Goal: Information Seeking & Learning: Learn about a topic

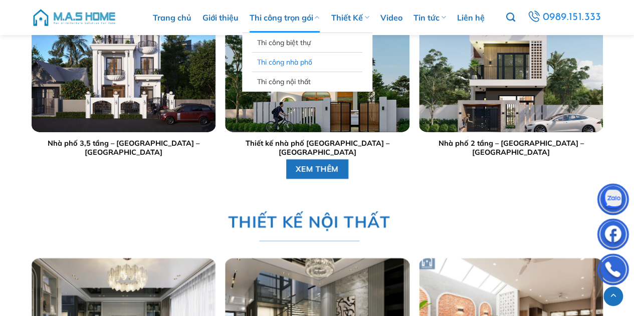
scroll to position [2047, 0]
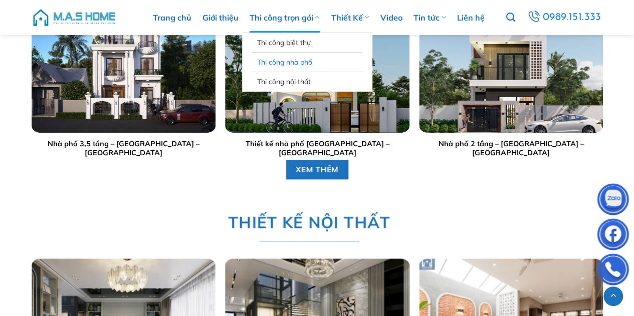
click at [299, 60] on link "Thi công nhà phố" at bounding box center [307, 62] width 100 height 19
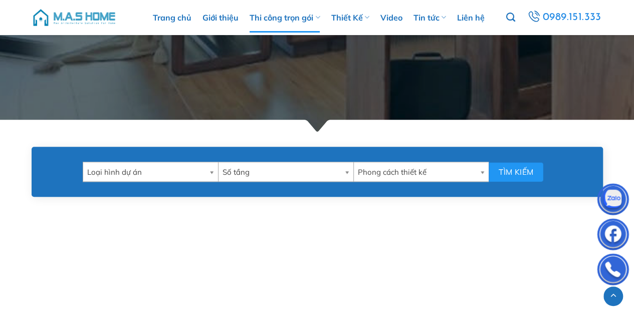
scroll to position [342, 0]
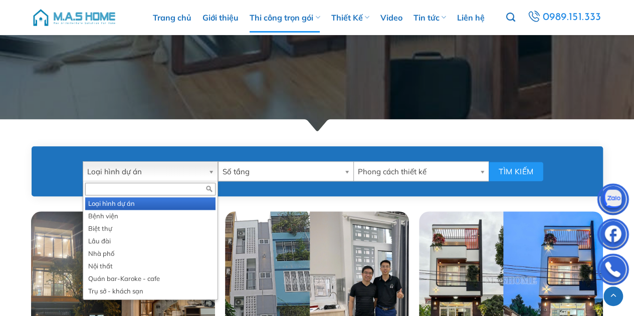
click at [203, 173] on span "Loại hình dự án" at bounding box center [145, 172] width 117 height 20
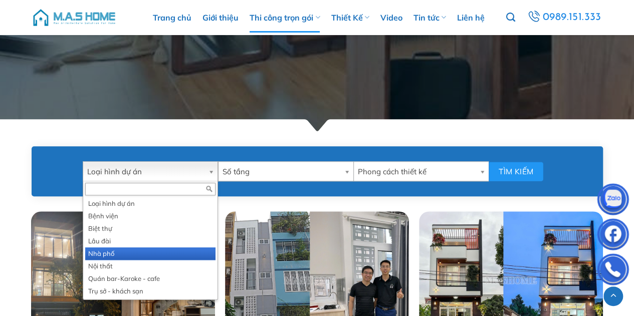
click at [132, 249] on li "Nhà phố" at bounding box center [150, 253] width 130 height 13
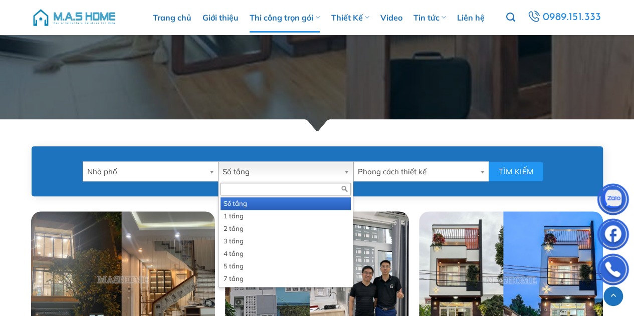
click at [284, 169] on span "Số tầng" at bounding box center [280, 172] width 117 height 20
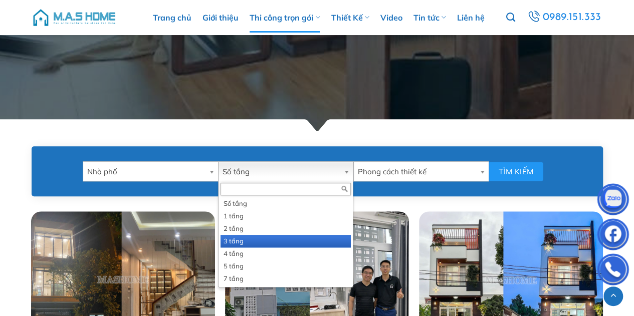
click at [252, 238] on li "3 tầng" at bounding box center [285, 241] width 130 height 13
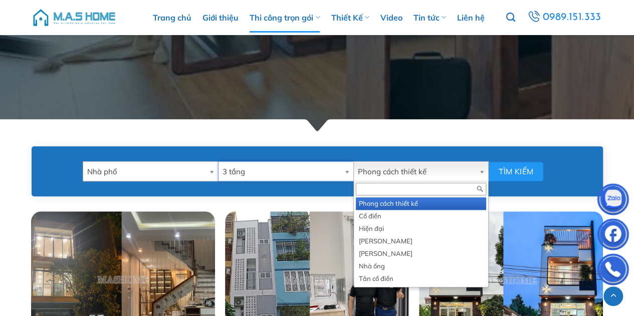
click at [380, 172] on span "Phong cách thiết kế" at bounding box center [416, 172] width 117 height 20
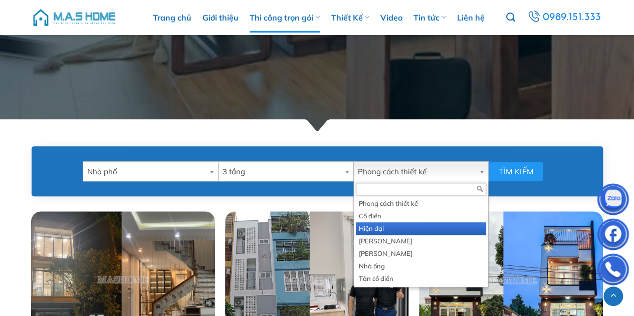
click at [383, 230] on li "Hiện đại" at bounding box center [421, 228] width 130 height 13
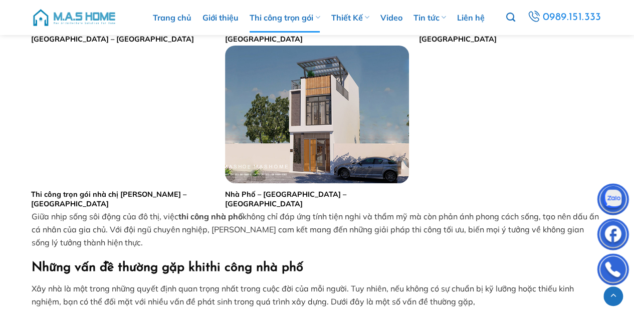
scroll to position [1662, 0]
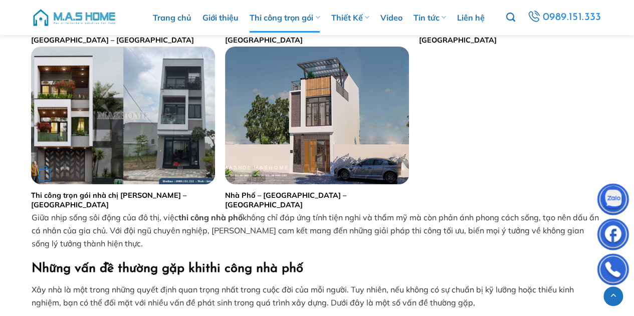
click at [141, 194] on link "Thi công trọn gói nhà chị Lý – Hà Nội" at bounding box center [123, 200] width 184 height 19
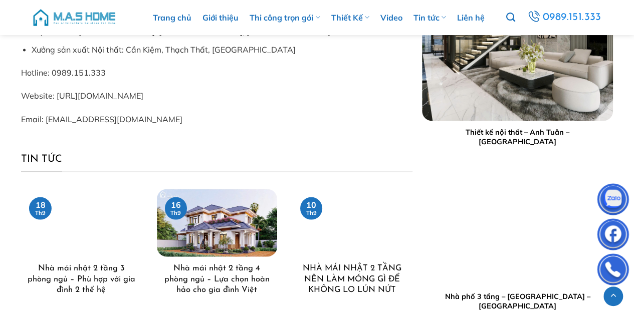
scroll to position [4761, 0]
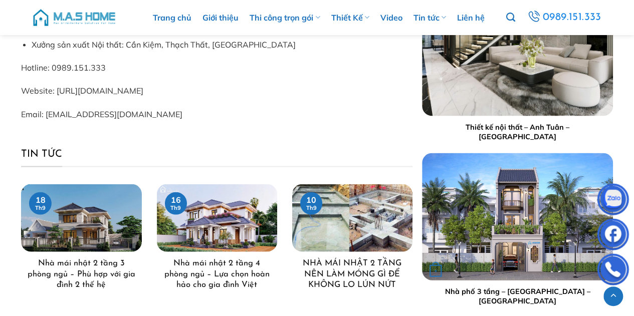
click at [443, 222] on img "Nhà phố 3 tầng - Anh Bình - Hoà Bình" at bounding box center [517, 216] width 191 height 127
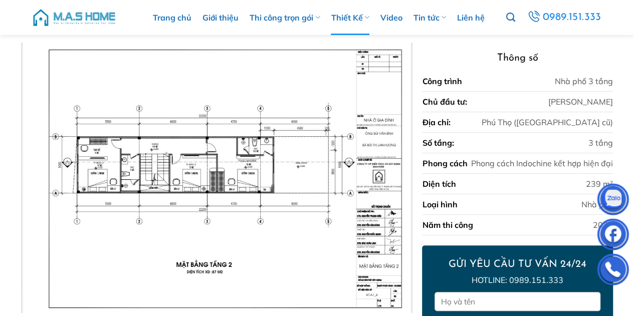
scroll to position [71, 0]
click at [33, 177] on icon "Previous" at bounding box center [38, 178] width 18 height 18
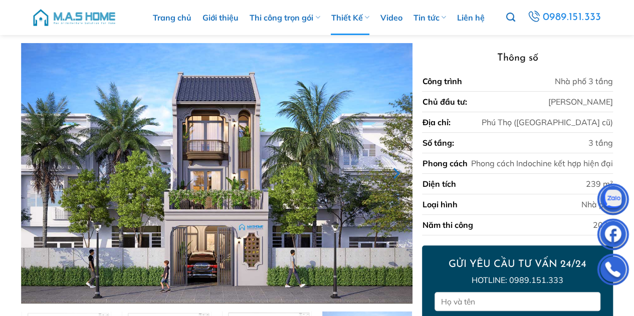
click at [393, 172] on icon "Next" at bounding box center [395, 173] width 18 height 18
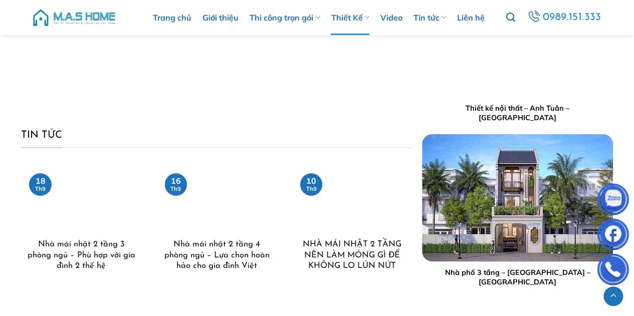
scroll to position [1798, 0]
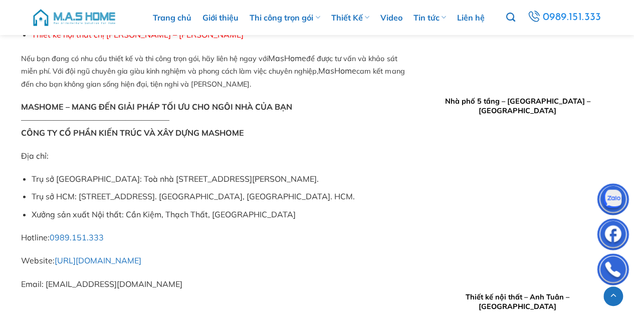
scroll to position [5259, 0]
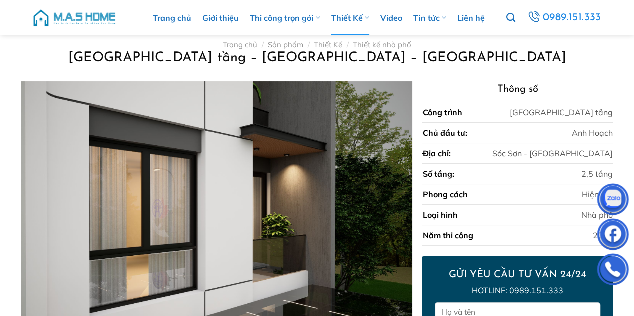
scroll to position [101, 0]
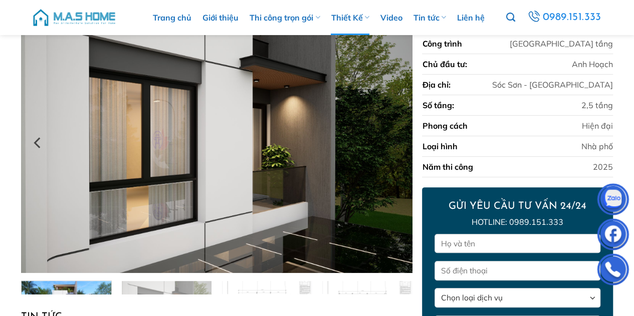
click at [380, 154] on img at bounding box center [216, 143] width 391 height 261
click at [402, 148] on icon "Next" at bounding box center [395, 143] width 18 height 18
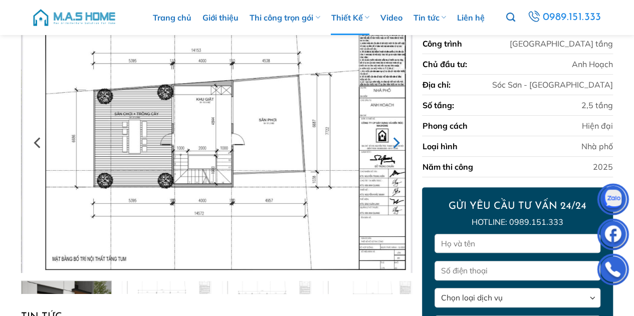
click at [402, 148] on icon "Next" at bounding box center [395, 143] width 18 height 18
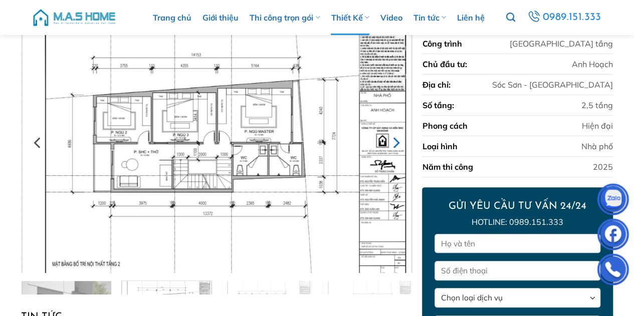
click at [402, 148] on icon "Next" at bounding box center [395, 143] width 18 height 18
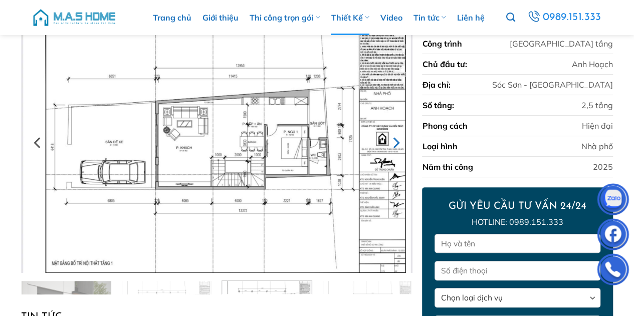
click at [402, 148] on icon "Next" at bounding box center [395, 143] width 18 height 18
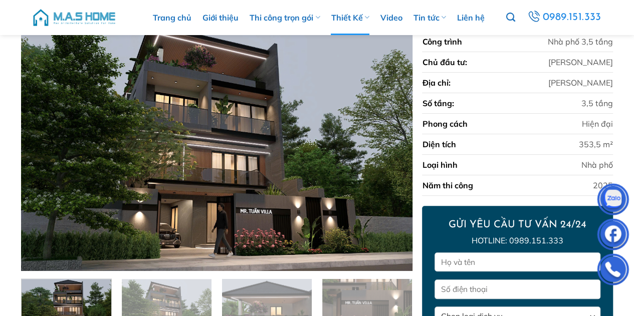
scroll to position [103, 0]
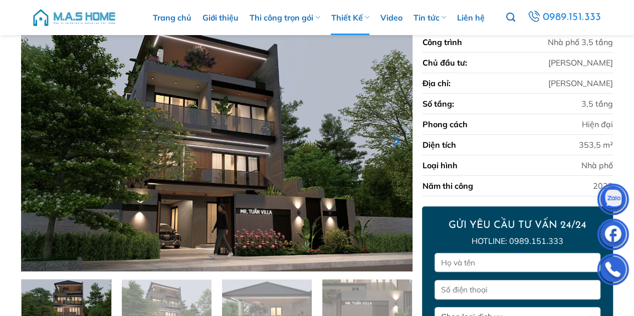
click at [402, 138] on icon "Next" at bounding box center [395, 141] width 18 height 18
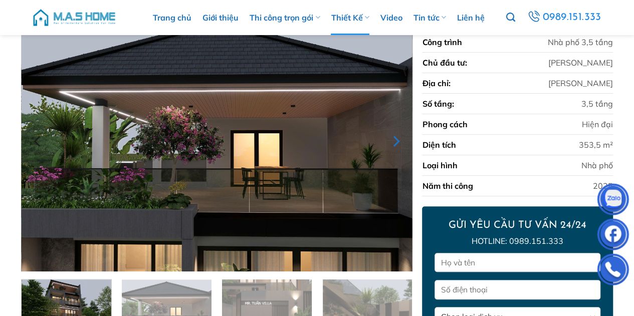
click at [402, 138] on icon "Next" at bounding box center [395, 141] width 18 height 18
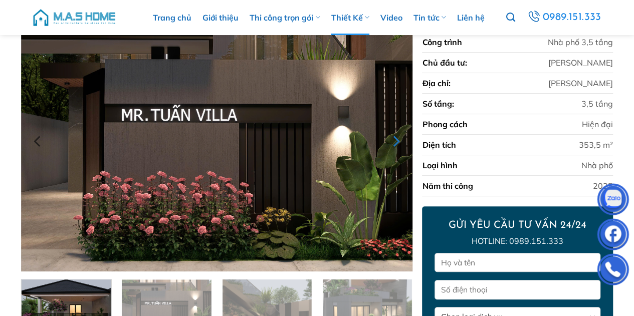
click at [402, 138] on icon "Next" at bounding box center [395, 141] width 18 height 18
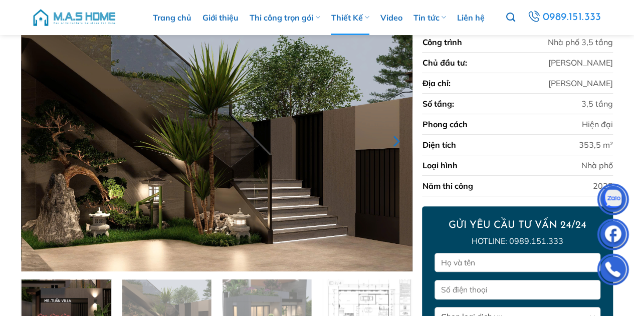
click at [402, 138] on icon "Next" at bounding box center [395, 141] width 18 height 18
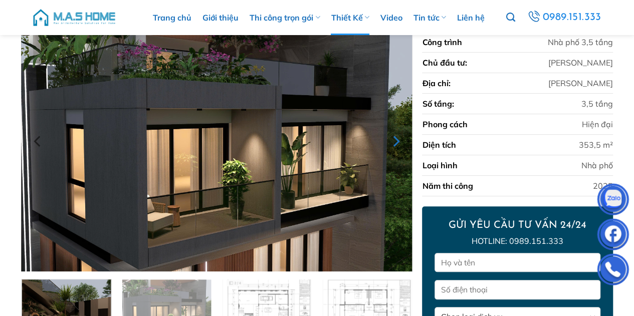
click at [402, 138] on icon "Next" at bounding box center [395, 141] width 18 height 18
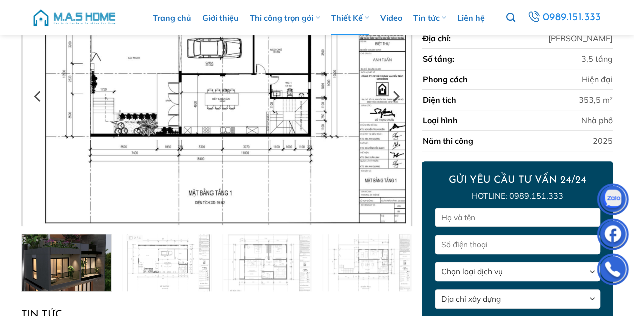
scroll to position [125, 0]
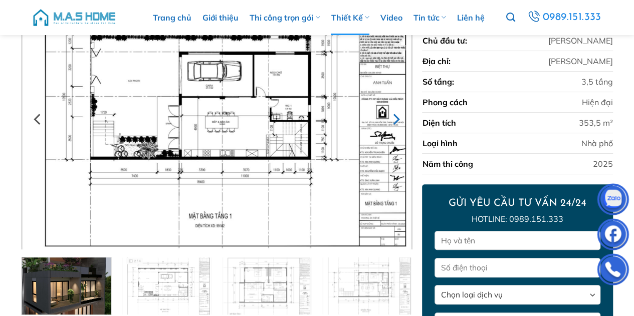
click at [395, 112] on icon "Next" at bounding box center [395, 119] width 18 height 18
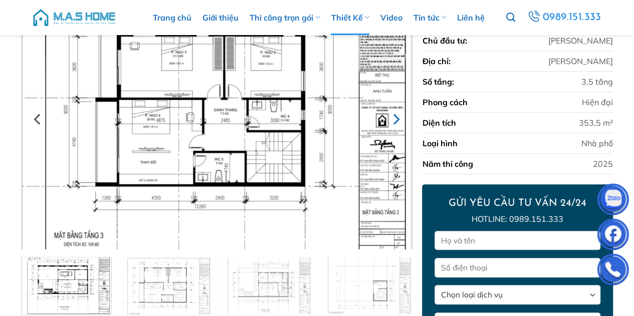
click at [395, 112] on icon "Next" at bounding box center [395, 119] width 18 height 18
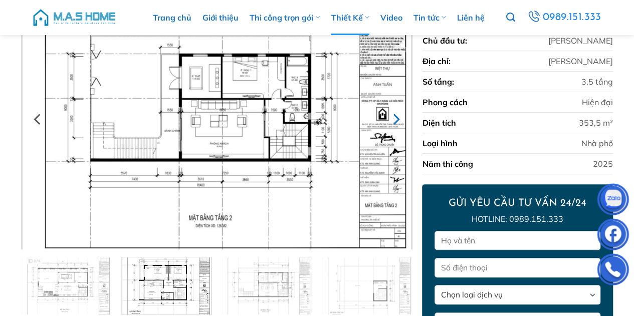
click at [395, 112] on icon "Next" at bounding box center [395, 119] width 18 height 18
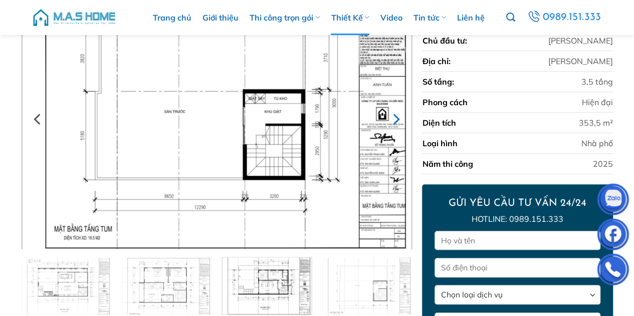
click at [395, 112] on icon "Next" at bounding box center [395, 119] width 18 height 18
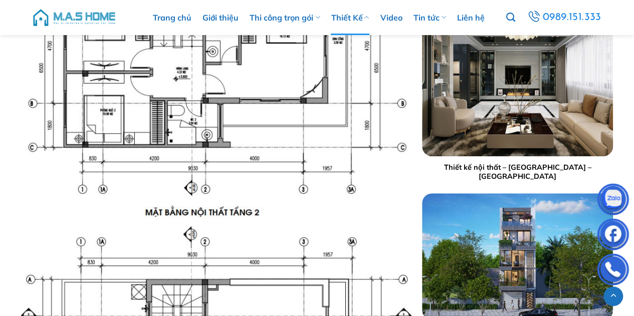
scroll to position [2051, 0]
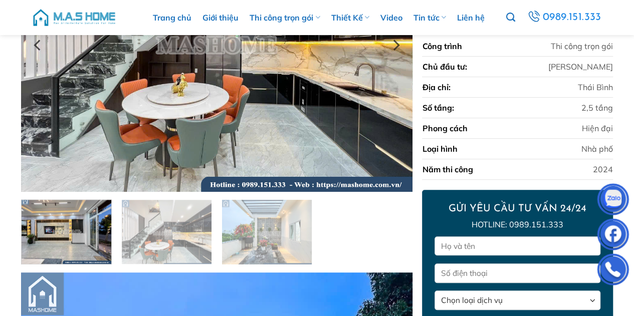
scroll to position [213, 0]
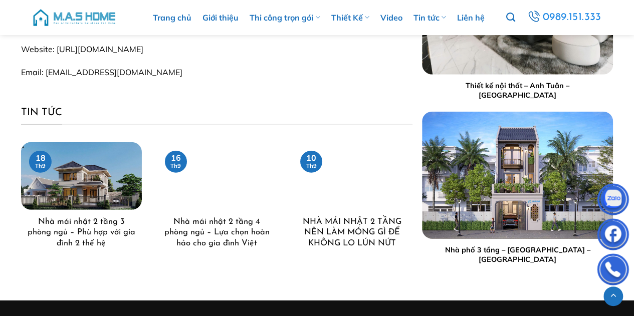
scroll to position [7062, 0]
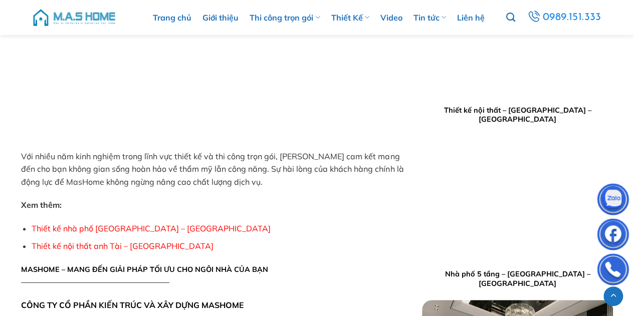
scroll to position [7779, 0]
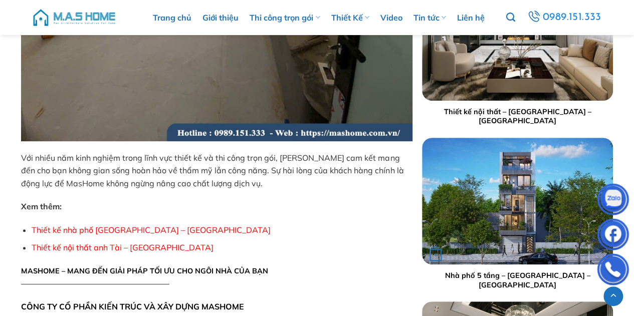
click at [507, 226] on img "Nhà phố 5 tầng - Anh Tâm - Gia Lâm" at bounding box center [517, 201] width 191 height 127
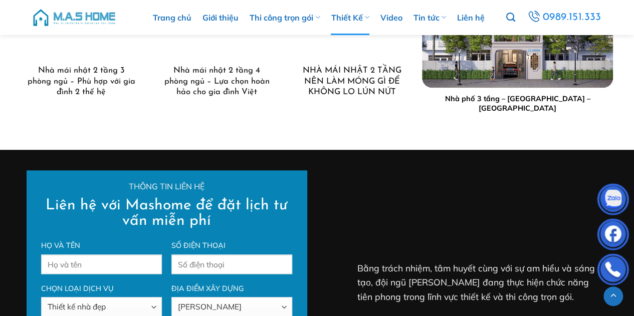
scroll to position [2289, 0]
